Goal: Find specific page/section: Find specific page/section

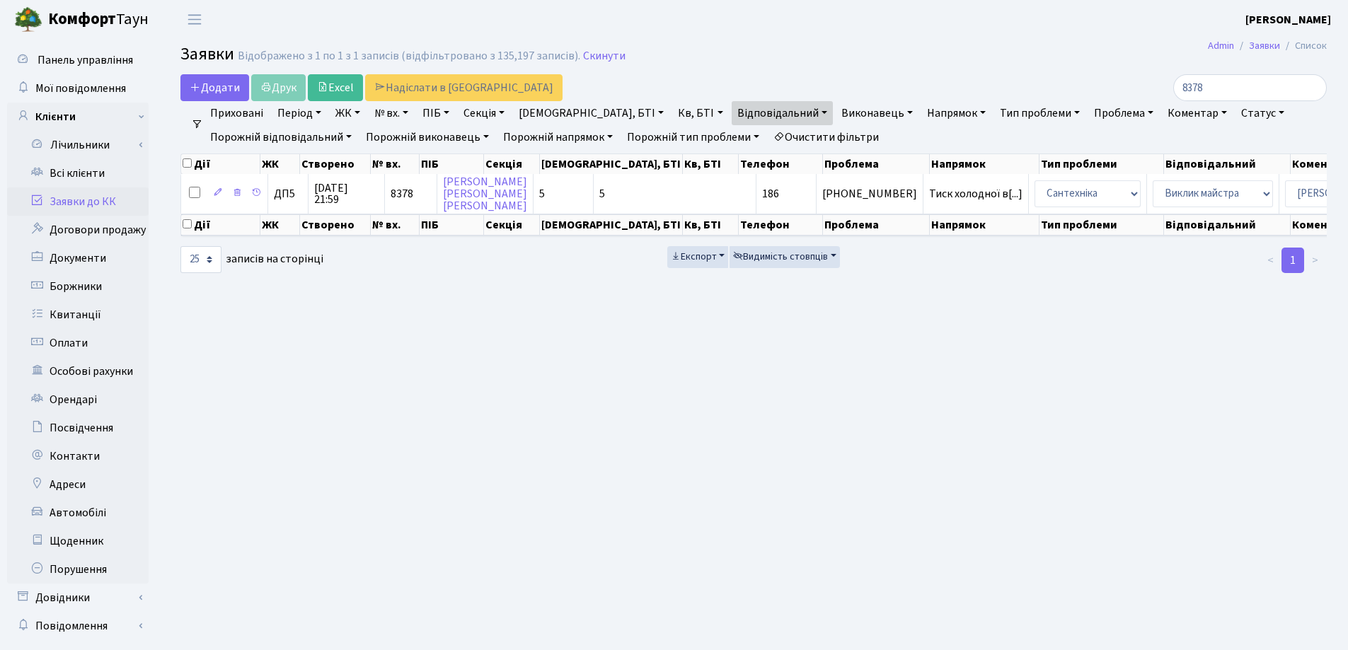
select select "25"
click at [1228, 89] on input "8378" at bounding box center [1250, 87] width 154 height 27
click at [1312, 87] on input "8378" at bounding box center [1250, 87] width 154 height 27
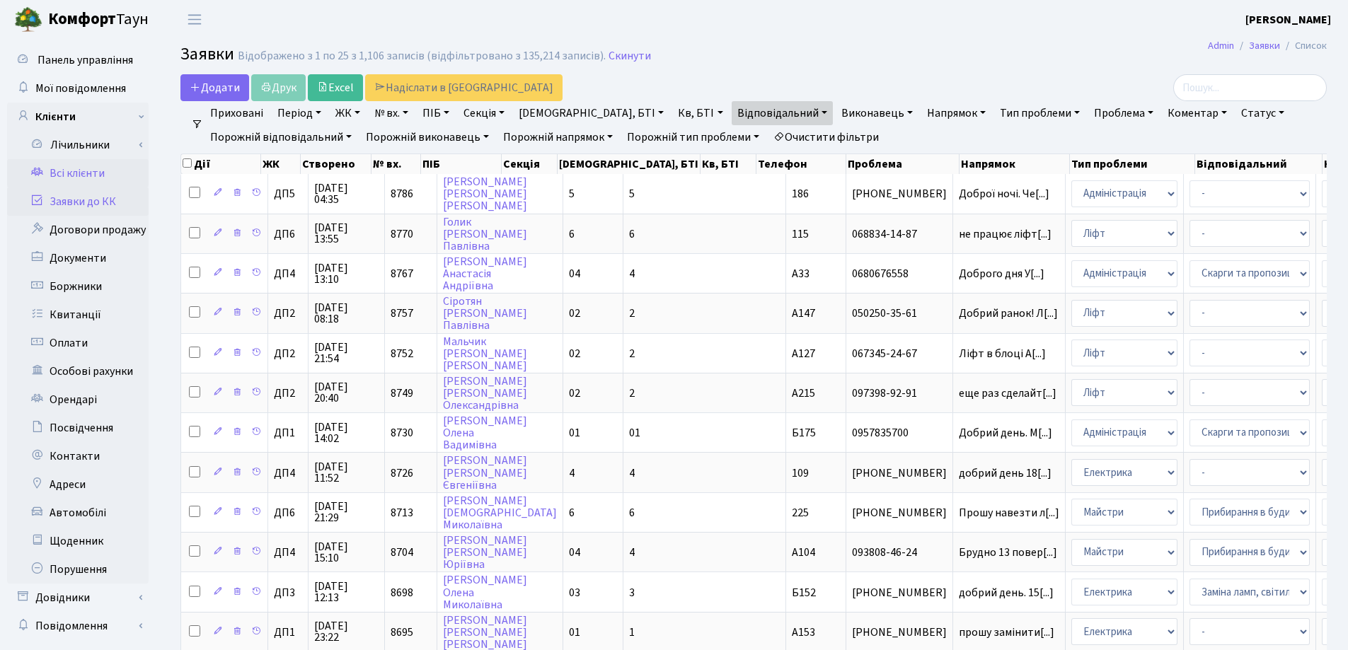
click at [80, 172] on link "Всі клієнти" at bounding box center [77, 173] width 141 height 28
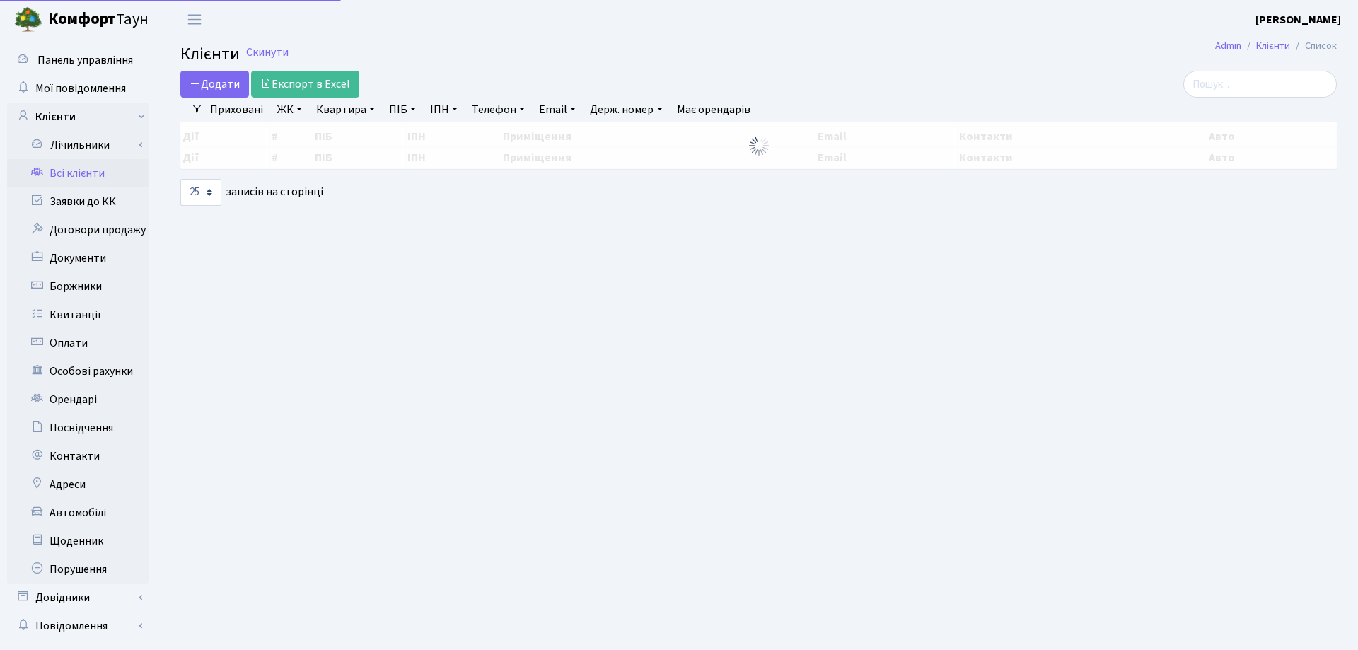
select select "25"
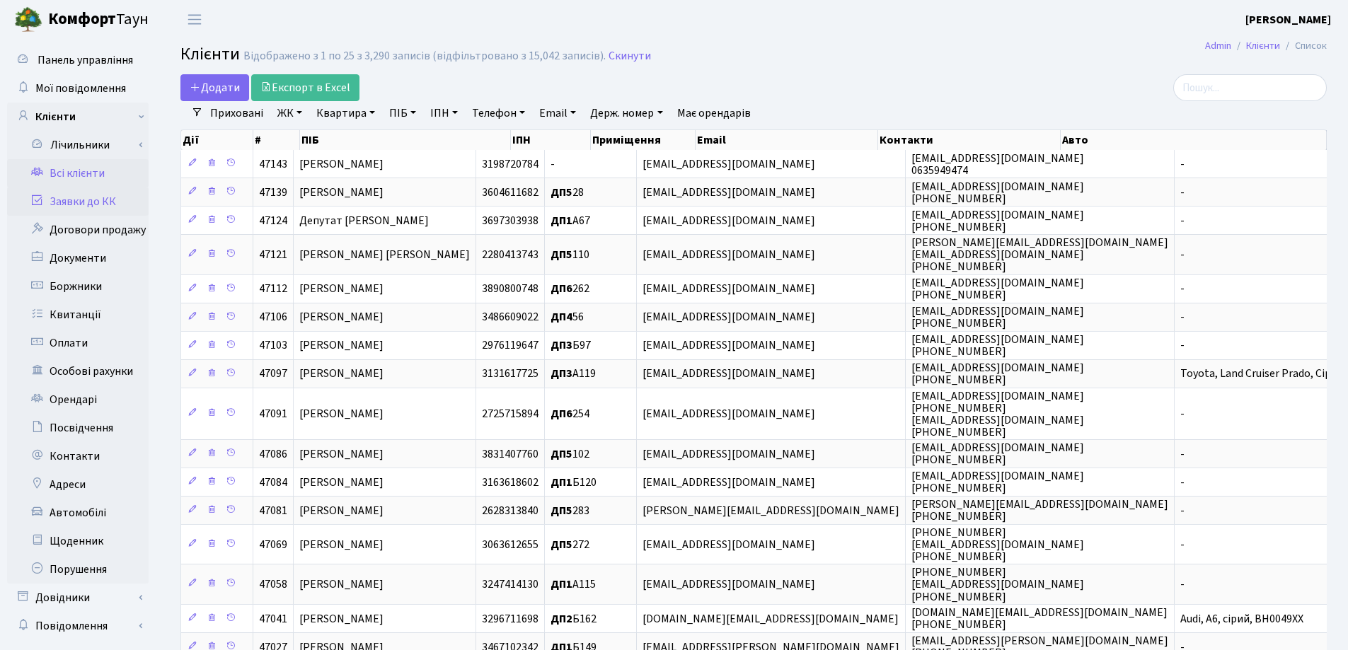
click at [109, 201] on link "Заявки до КК" at bounding box center [77, 201] width 141 height 28
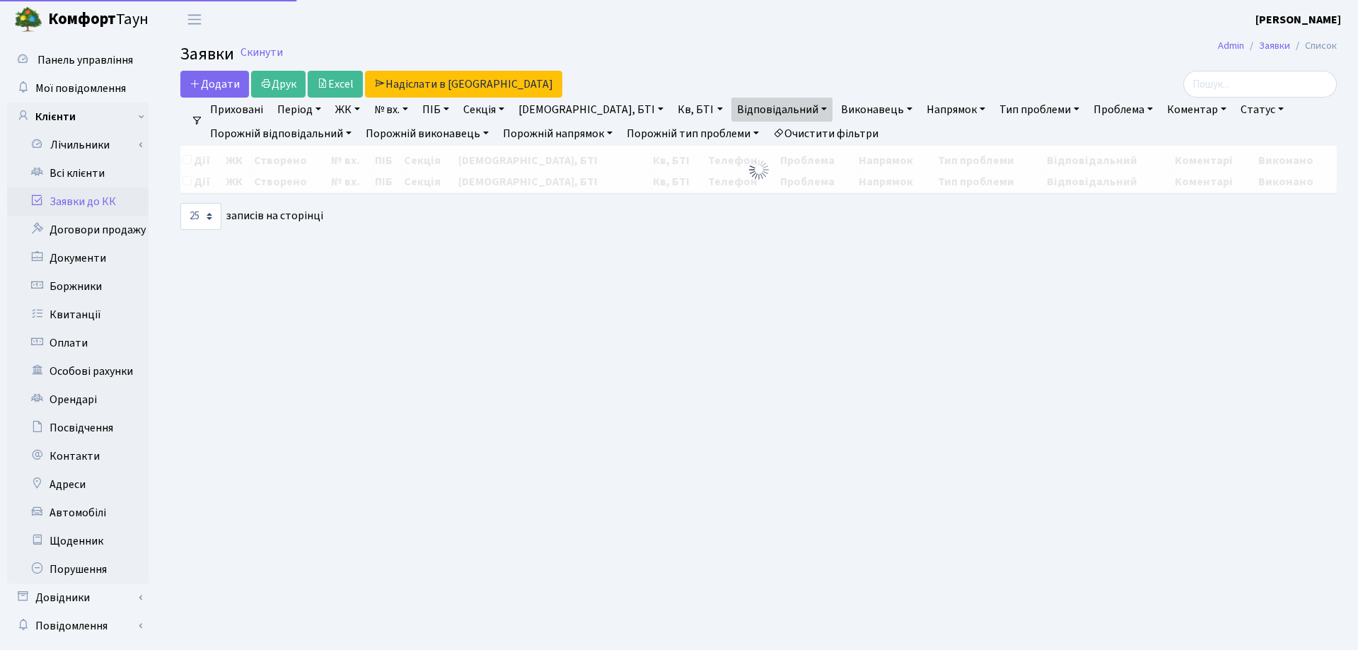
select select "25"
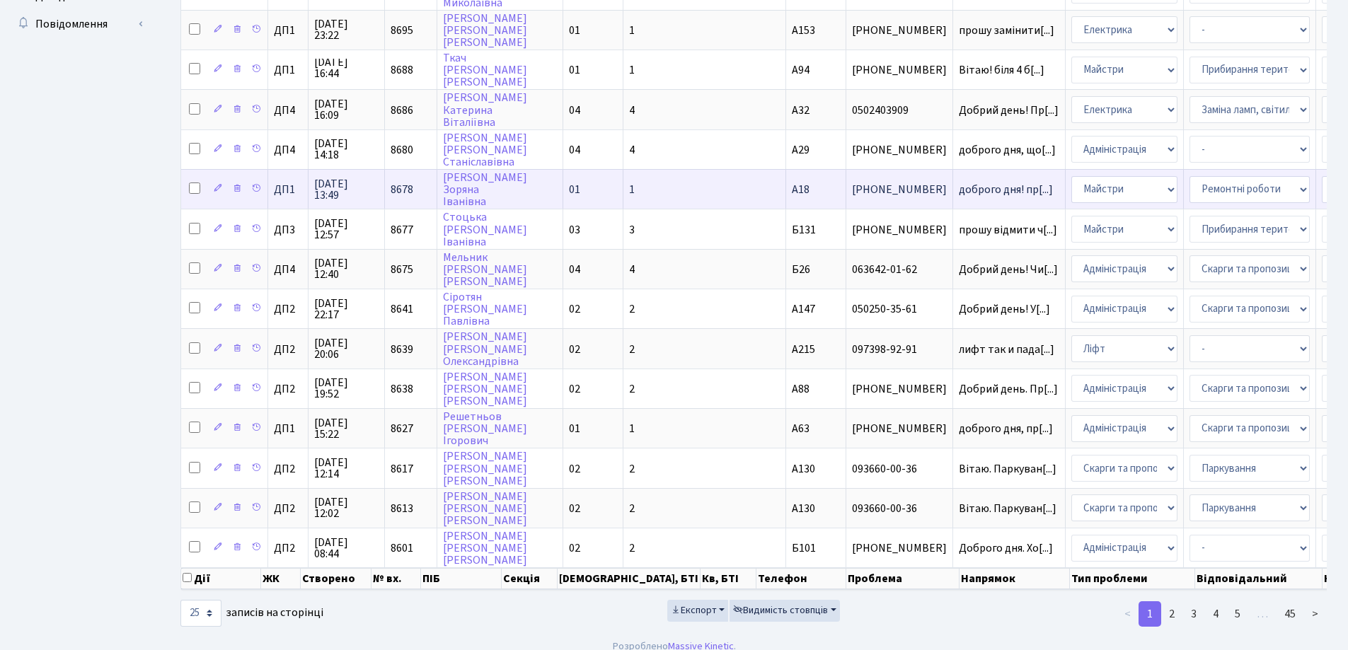
scroll to position [626, 0]
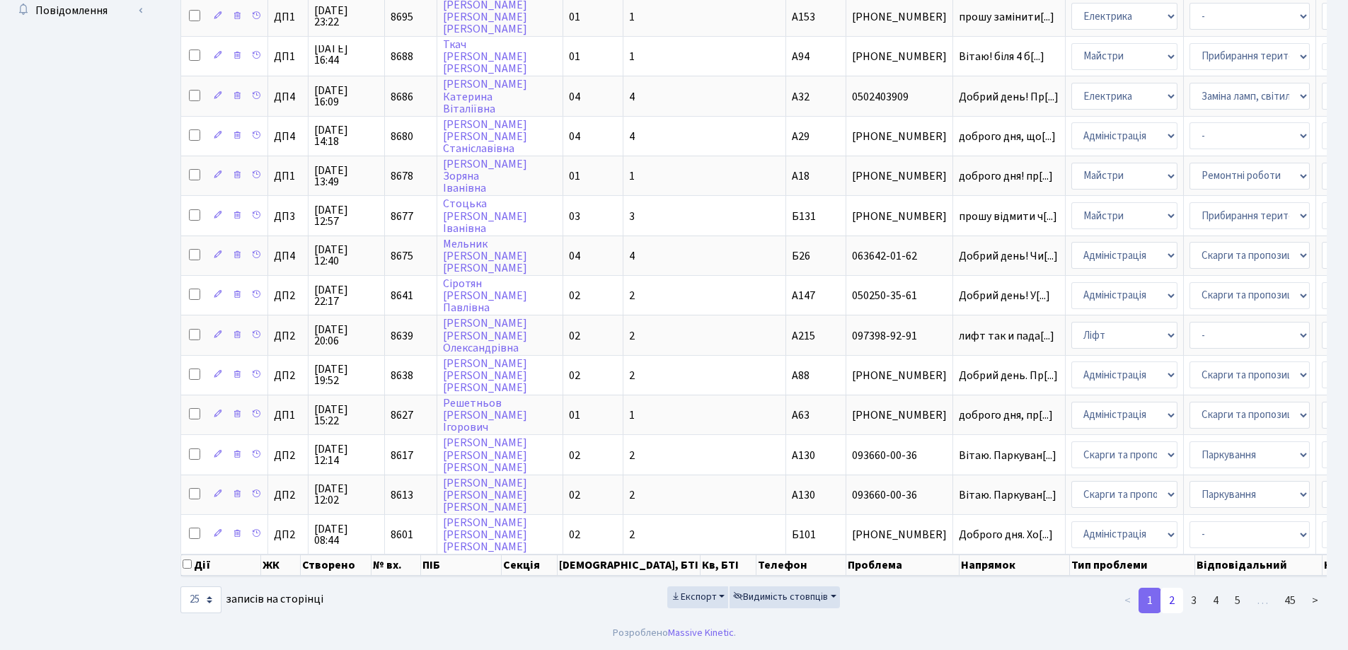
click at [1176, 600] on link "2" at bounding box center [1171, 600] width 23 height 25
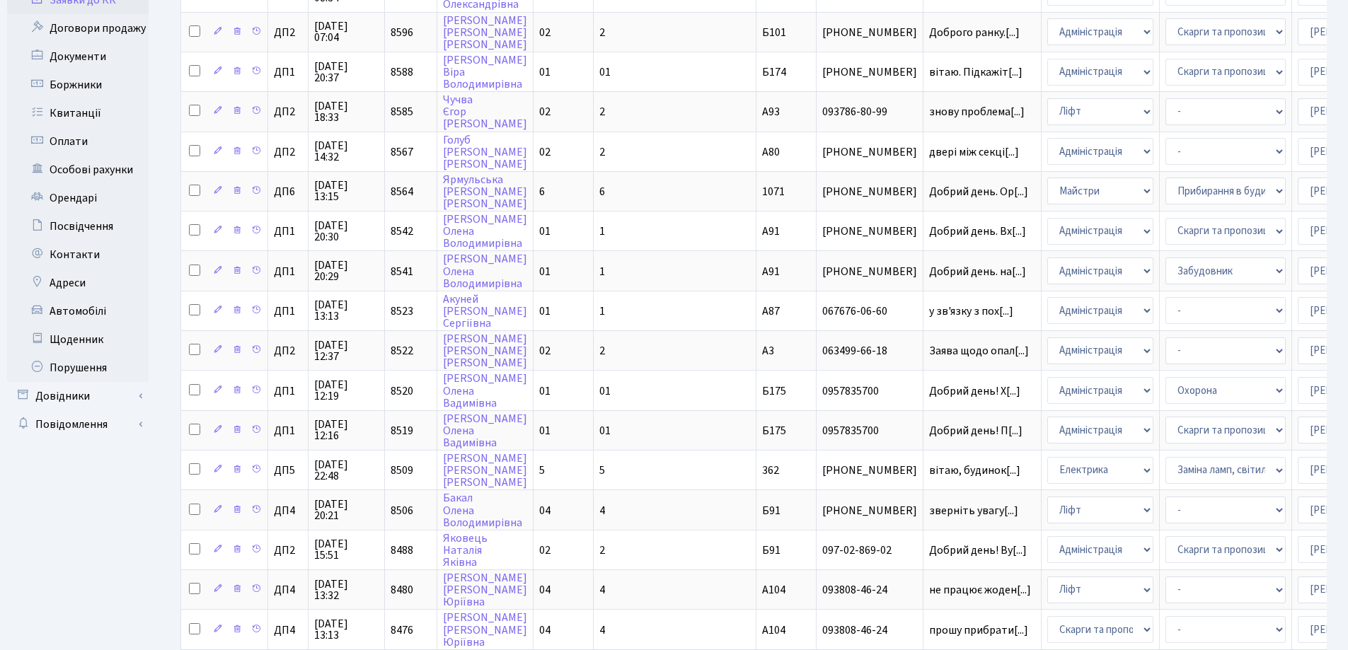
scroll to position [0, 0]
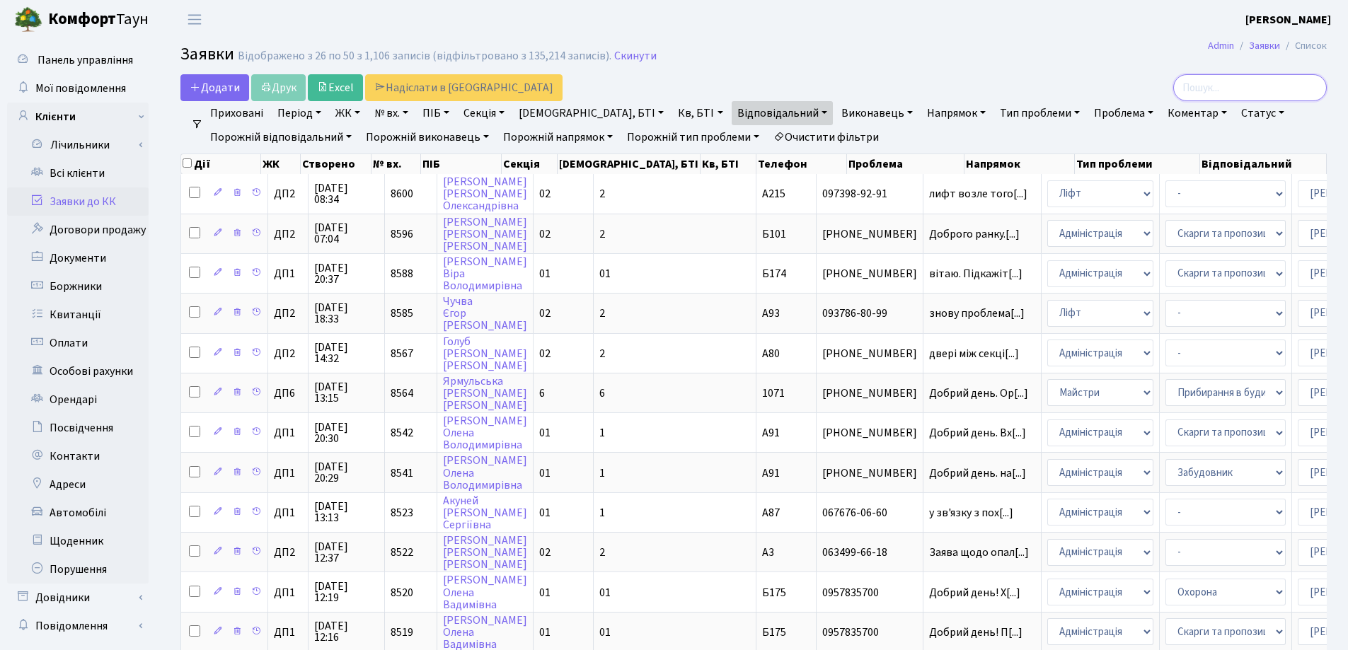
click at [1247, 84] on input "search" at bounding box center [1250, 87] width 154 height 27
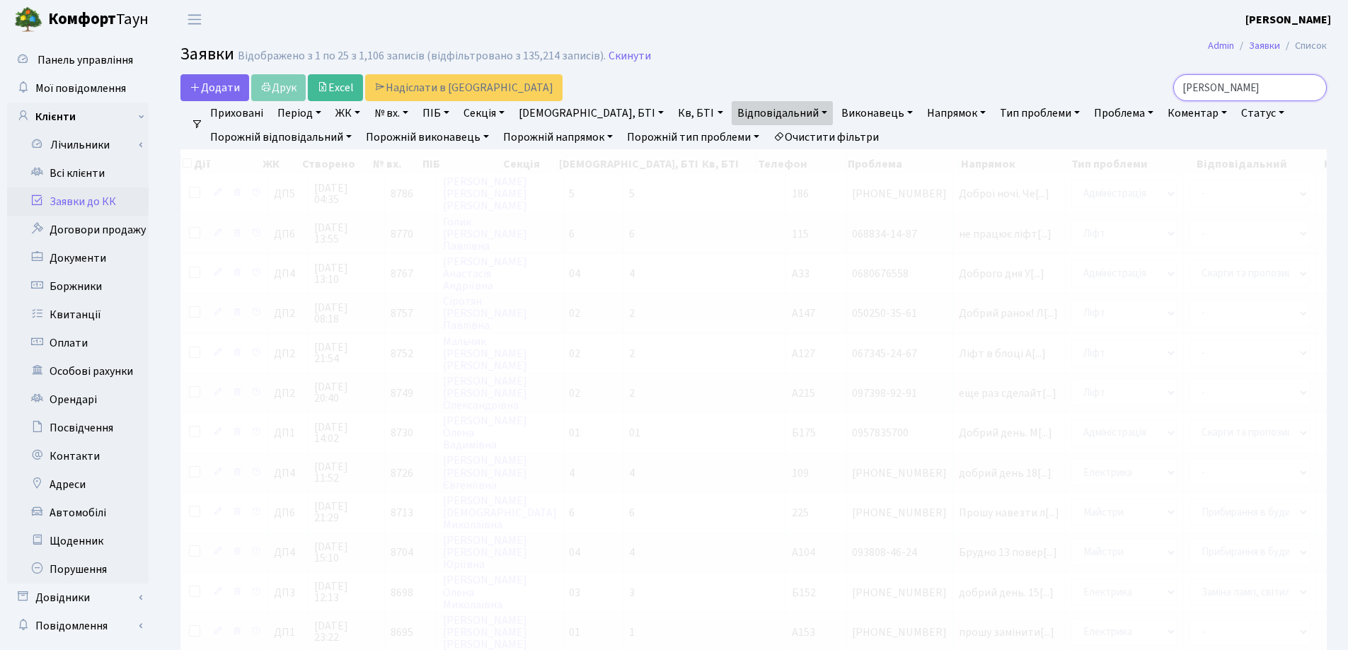
type input "[PERSON_NAME]"
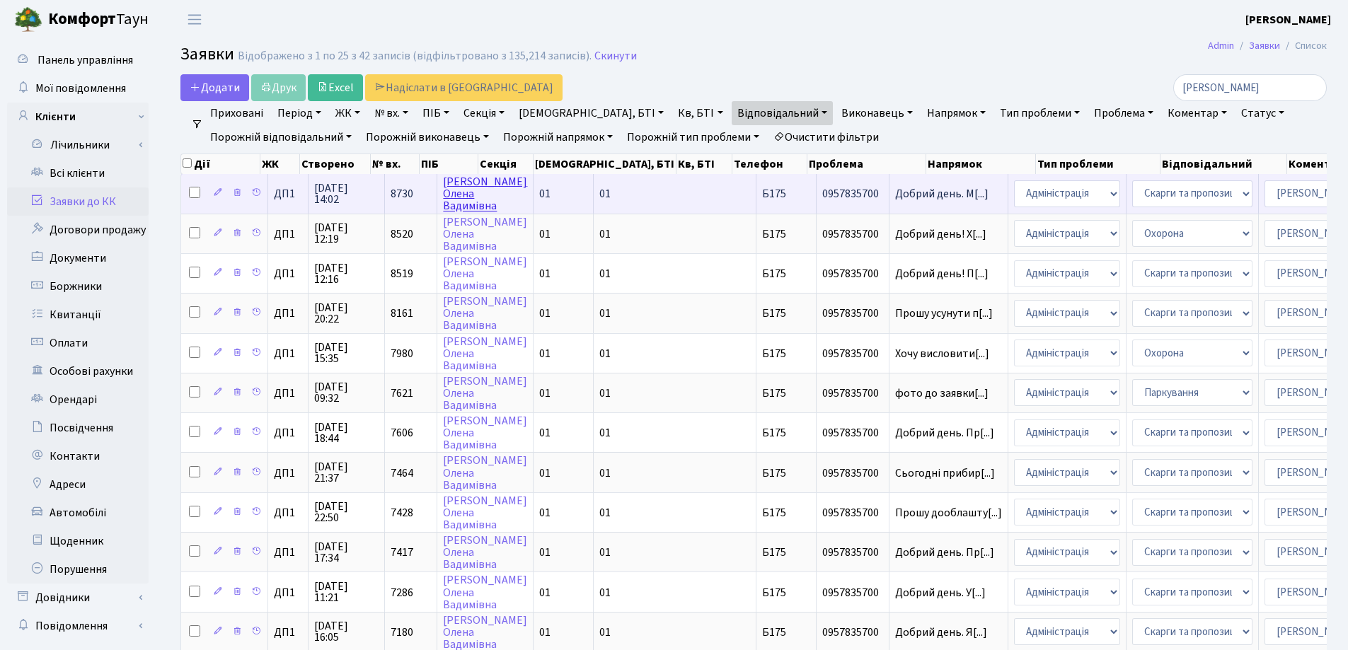
click at [480, 200] on link "Квачова Олена Вадимівна" at bounding box center [485, 194] width 84 height 40
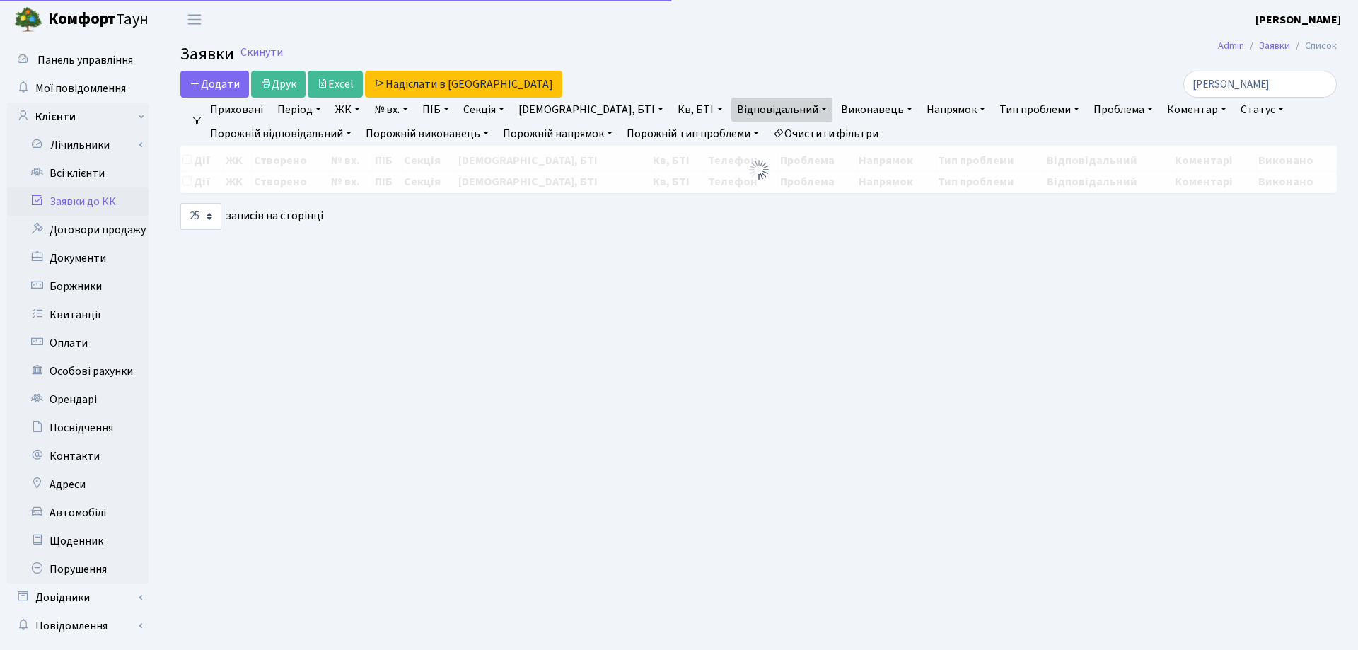
select select "25"
